Goal: Navigation & Orientation: Find specific page/section

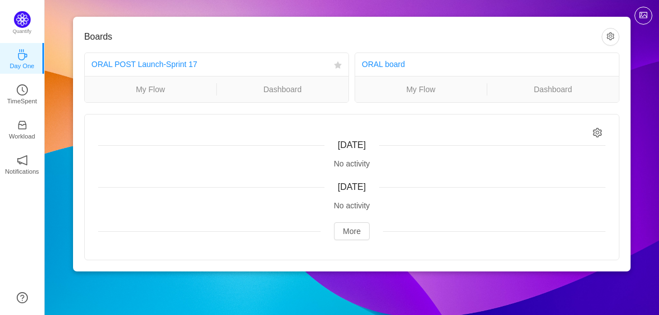
click at [213, 62] on div "ORAL POST Launch-Sprint 17" at bounding box center [210, 64] width 238 height 21
click at [167, 65] on link "ORAL POST Launch-Sprint 17" at bounding box center [144, 64] width 106 height 9
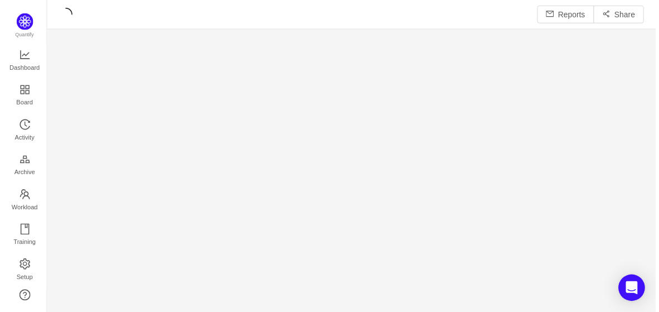
scroll to position [293, 586]
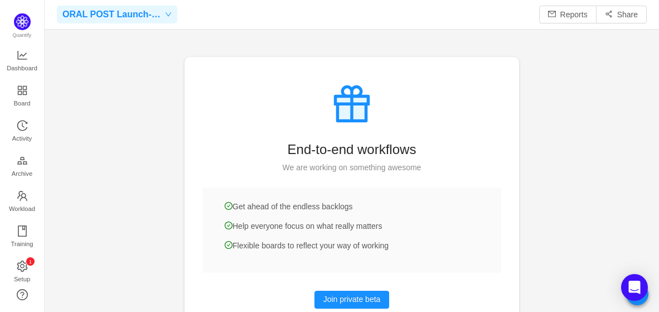
click at [167, 13] on icon "icon: down" at bounding box center [168, 14] width 7 height 7
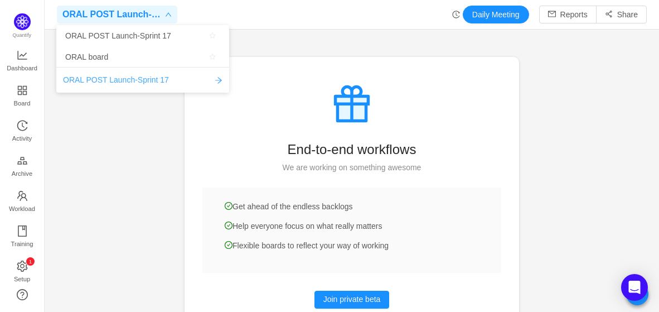
click at [219, 80] on icon "icon: arrow-right" at bounding box center [219, 80] width 8 height 8
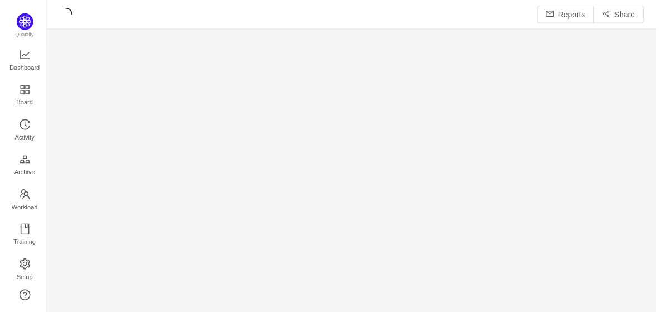
scroll to position [296, 586]
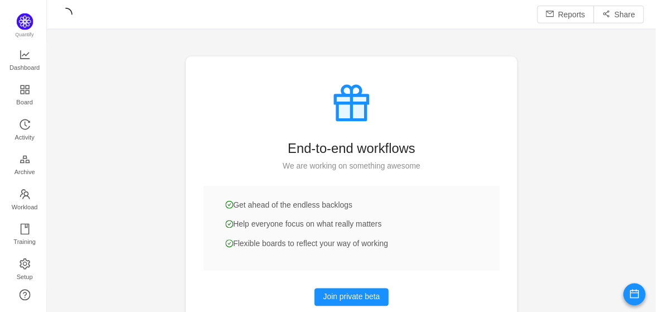
scroll to position [293, 586]
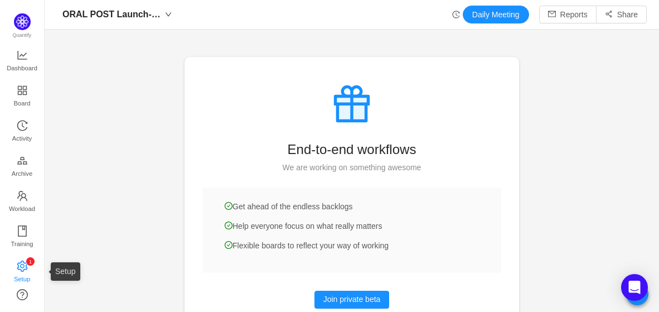
click at [23, 267] on icon "icon: setting" at bounding box center [22, 265] width 11 height 11
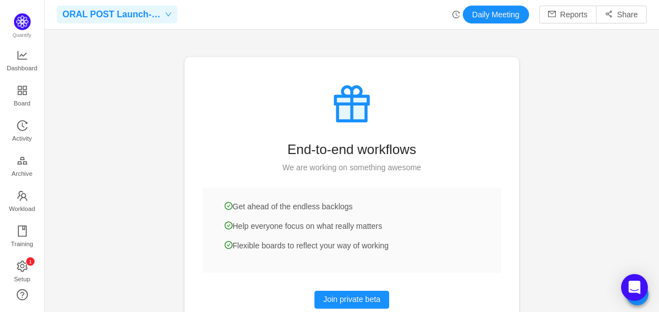
click at [168, 18] on div "ORAL POST Launch-Sprint 17" at bounding box center [117, 15] width 121 height 18
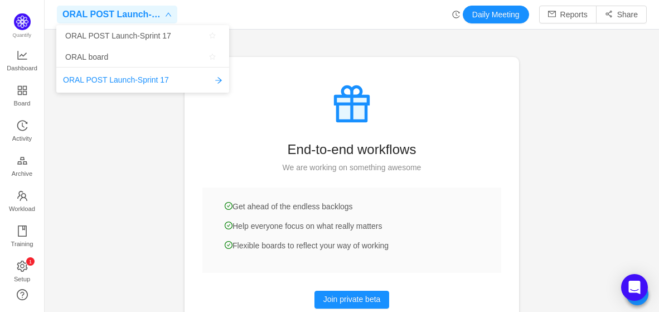
click at [127, 13] on span "ORAL POST Launch-Sprint 17" at bounding box center [111, 15] width 99 height 18
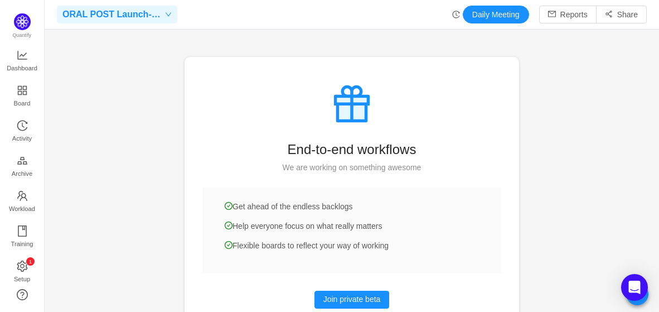
click at [168, 16] on icon "icon: down" at bounding box center [168, 14] width 7 height 7
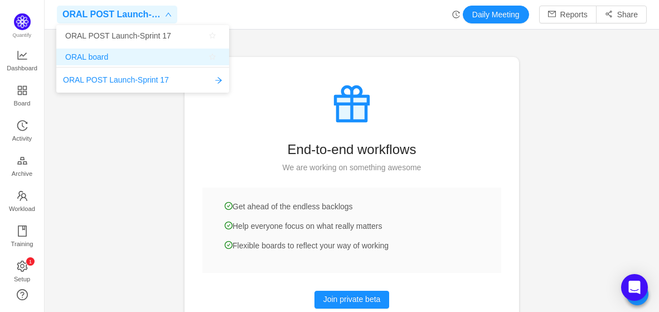
click at [119, 56] on span "ORAL board" at bounding box center [142, 57] width 155 height 17
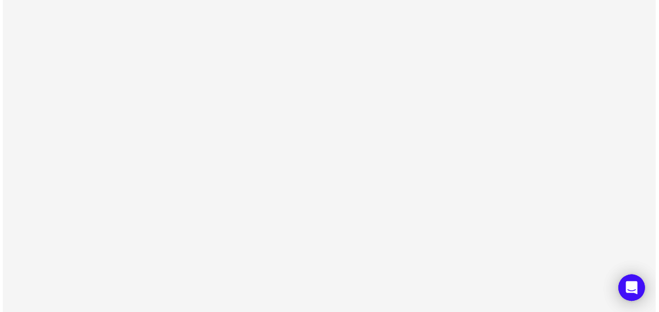
scroll to position [15, 15]
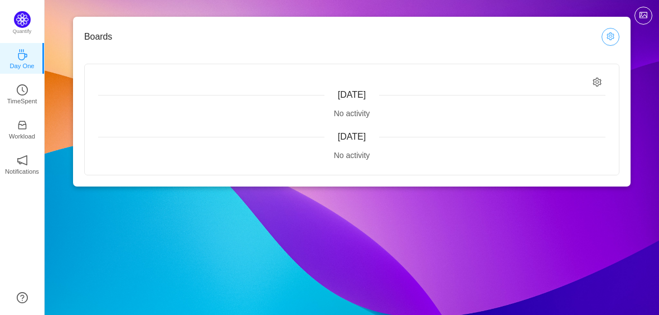
click at [610, 35] on button "button" at bounding box center [611, 37] width 18 height 18
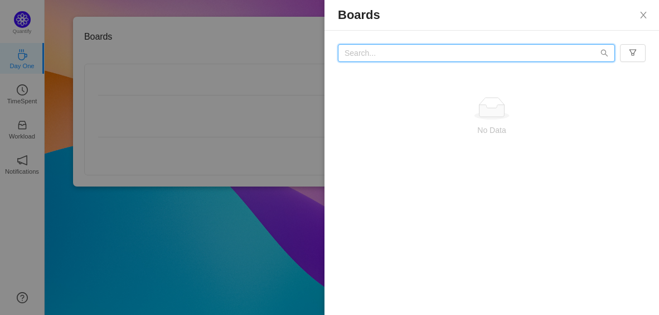
click at [546, 52] on input "text" at bounding box center [476, 53] width 277 height 18
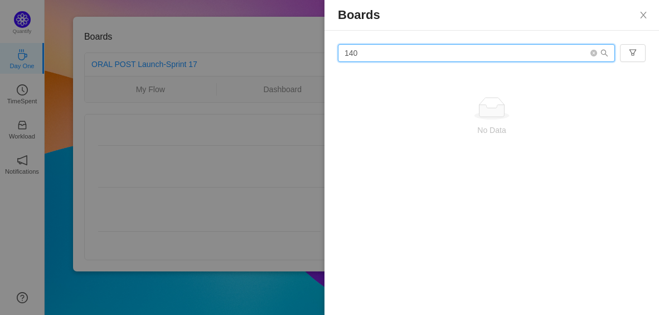
type input "140"
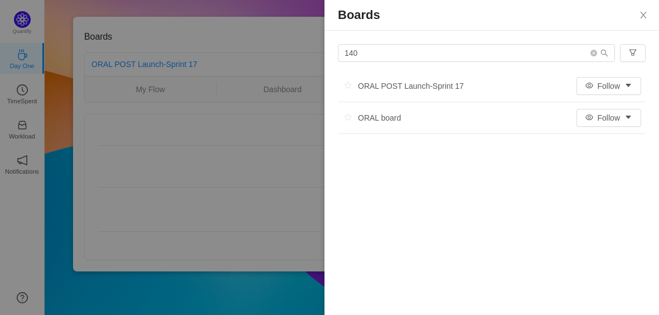
click at [387, 119] on div "ORAL board" at bounding box center [369, 117] width 63 height 17
click at [647, 11] on icon "icon: close" at bounding box center [643, 15] width 9 height 9
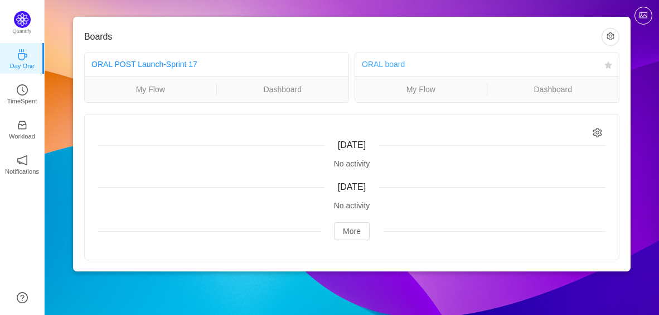
click at [393, 60] on link "ORAL board" at bounding box center [383, 64] width 43 height 9
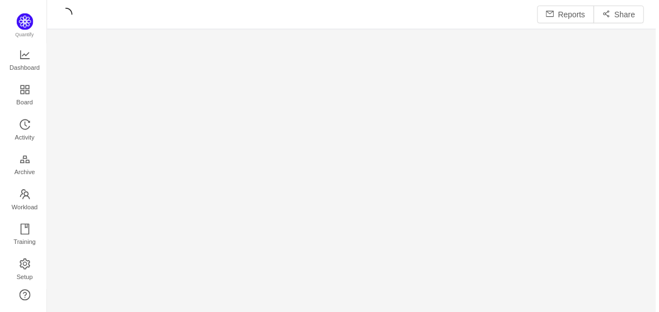
scroll to position [296, 586]
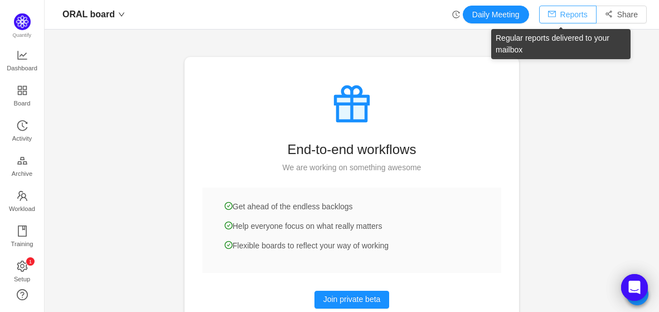
click at [571, 15] on button "Reports" at bounding box center [567, 15] width 57 height 18
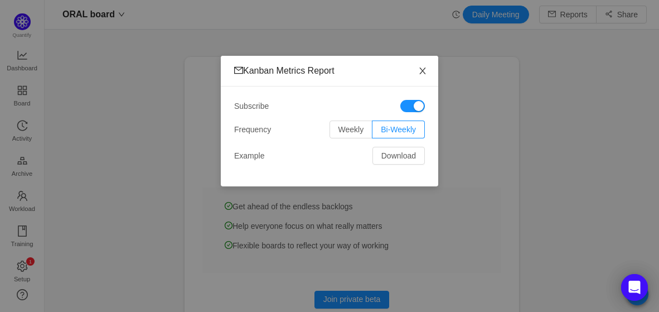
click at [424, 66] on span "Close" at bounding box center [422, 71] width 31 height 31
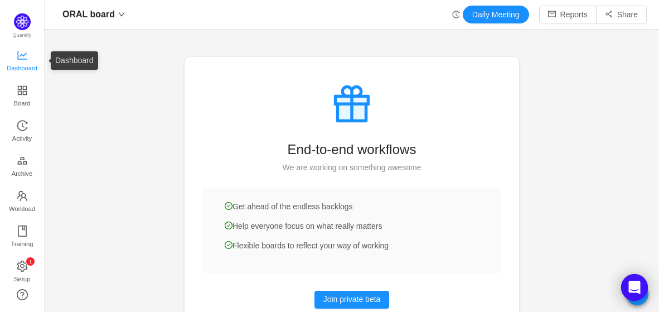
click at [19, 62] on span "Dashboard" at bounding box center [22, 68] width 31 height 22
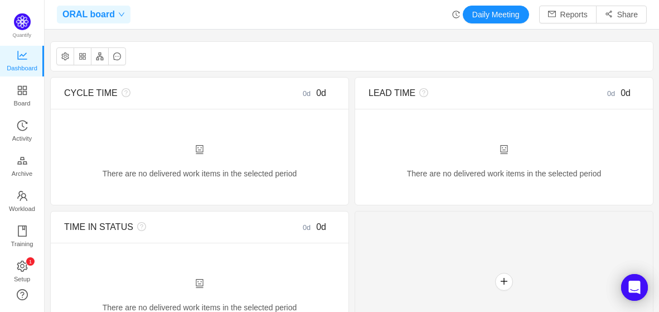
click at [121, 14] on icon "icon: down" at bounding box center [121, 14] width 7 height 7
click at [26, 95] on span "Board" at bounding box center [22, 103] width 17 height 22
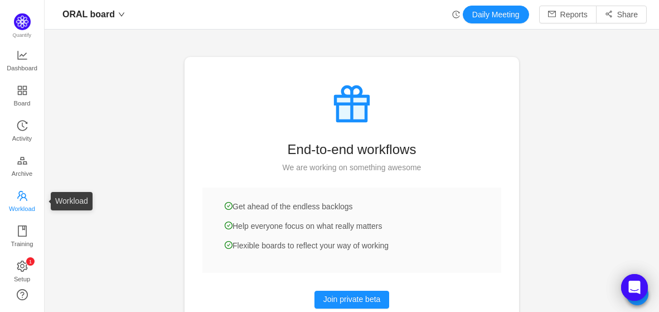
click at [20, 200] on span "Workload" at bounding box center [22, 208] width 26 height 22
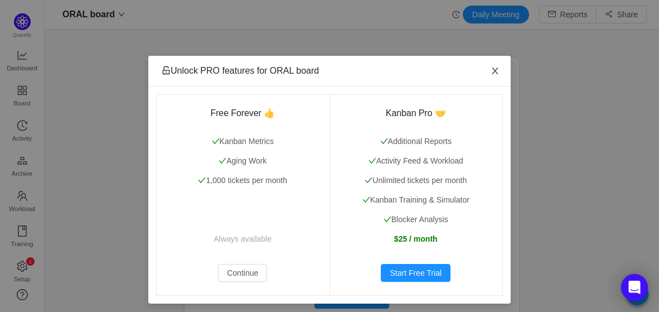
click at [492, 70] on icon "icon: close" at bounding box center [495, 70] width 9 height 9
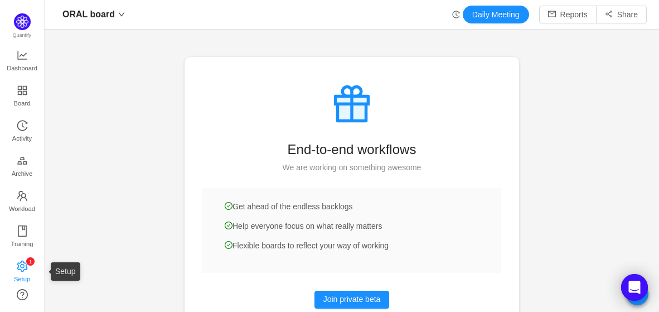
click at [27, 276] on span "Setup" at bounding box center [22, 279] width 16 height 22
click at [118, 13] on icon "icon: down" at bounding box center [121, 14] width 7 height 7
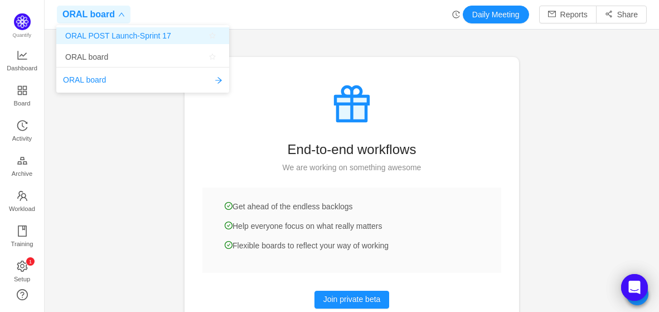
click at [121, 37] on span "ORAL POST Launch-Sprint 17" at bounding box center [118, 35] width 106 height 17
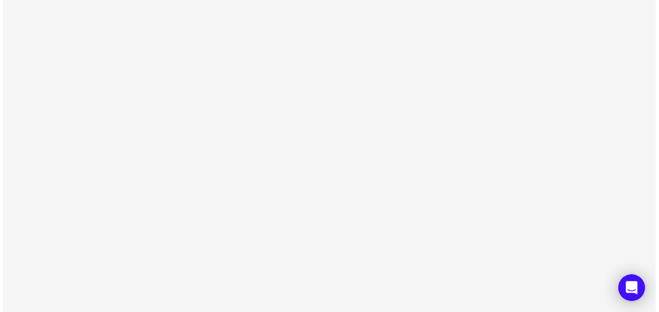
scroll to position [15, 15]
click at [659, 60] on body at bounding box center [329, 156] width 659 height 312
